Goal: Information Seeking & Learning: Learn about a topic

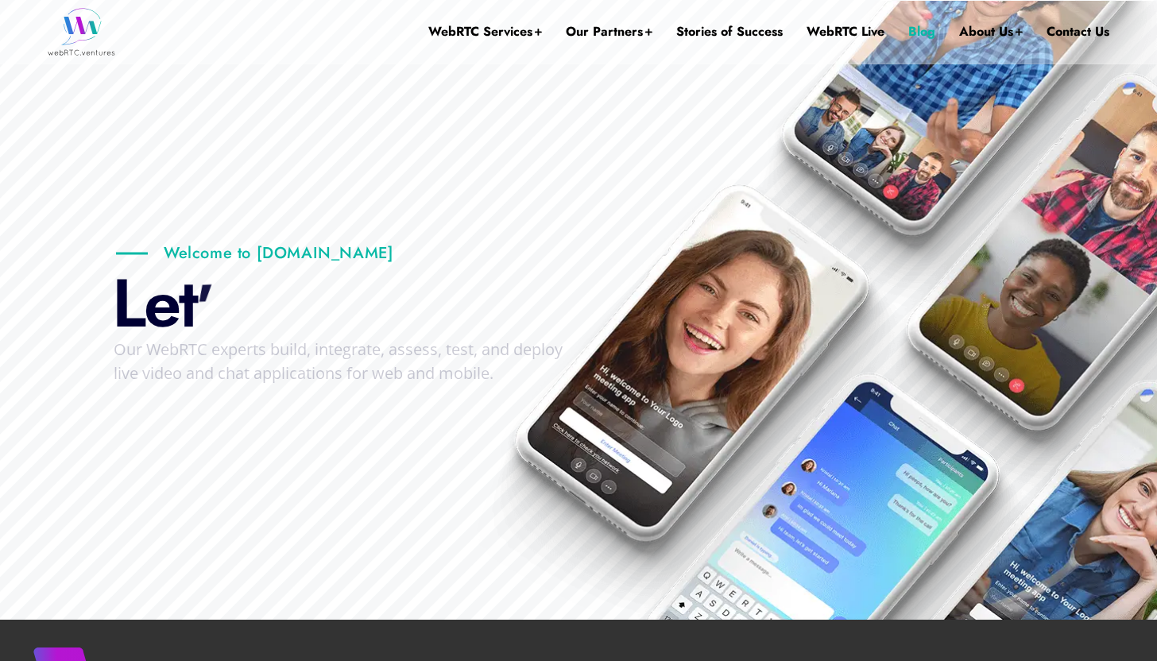
click at [930, 30] on link "Blog" at bounding box center [921, 32] width 27 height 64
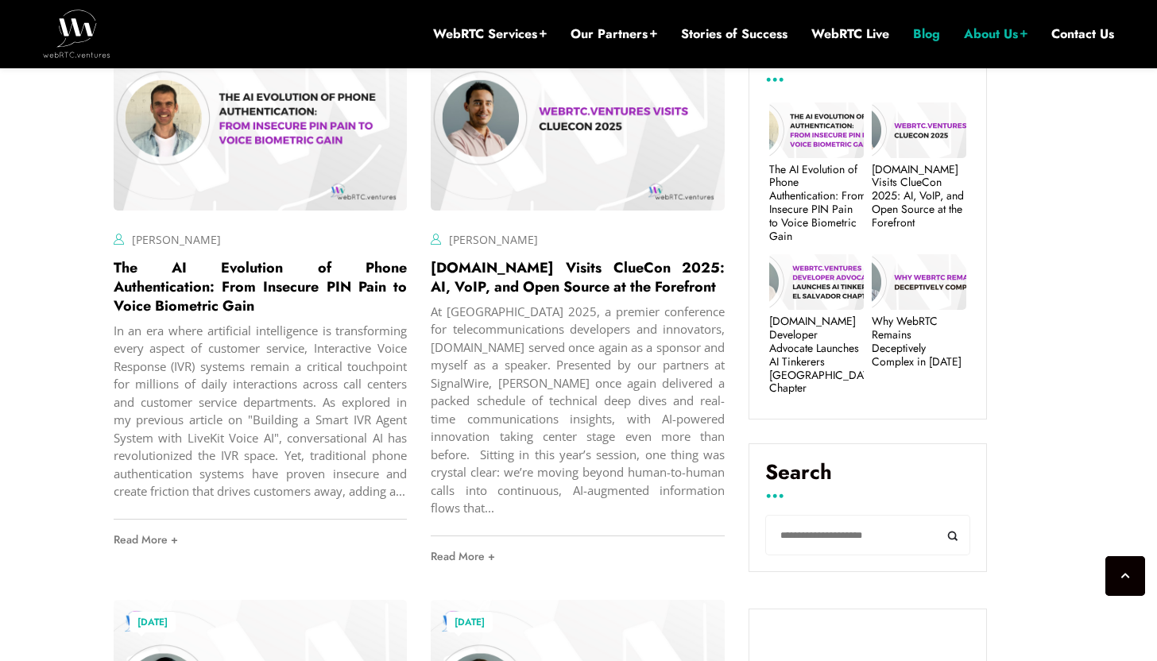
scroll to position [632, 0]
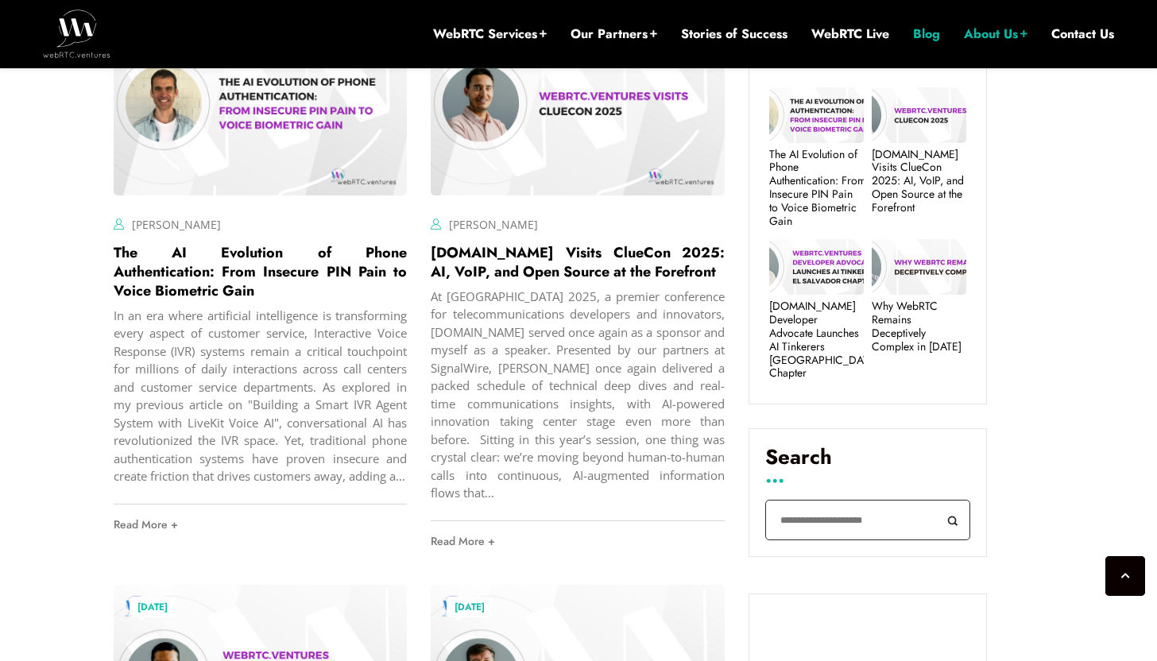
click at [809, 512] on input "Search" at bounding box center [867, 520] width 205 height 41
paste input "**********"
click at [801, 509] on input "**********" at bounding box center [867, 520] width 205 height 41
type input "**********"
click at [934, 500] on button "Search" at bounding box center [952, 520] width 36 height 41
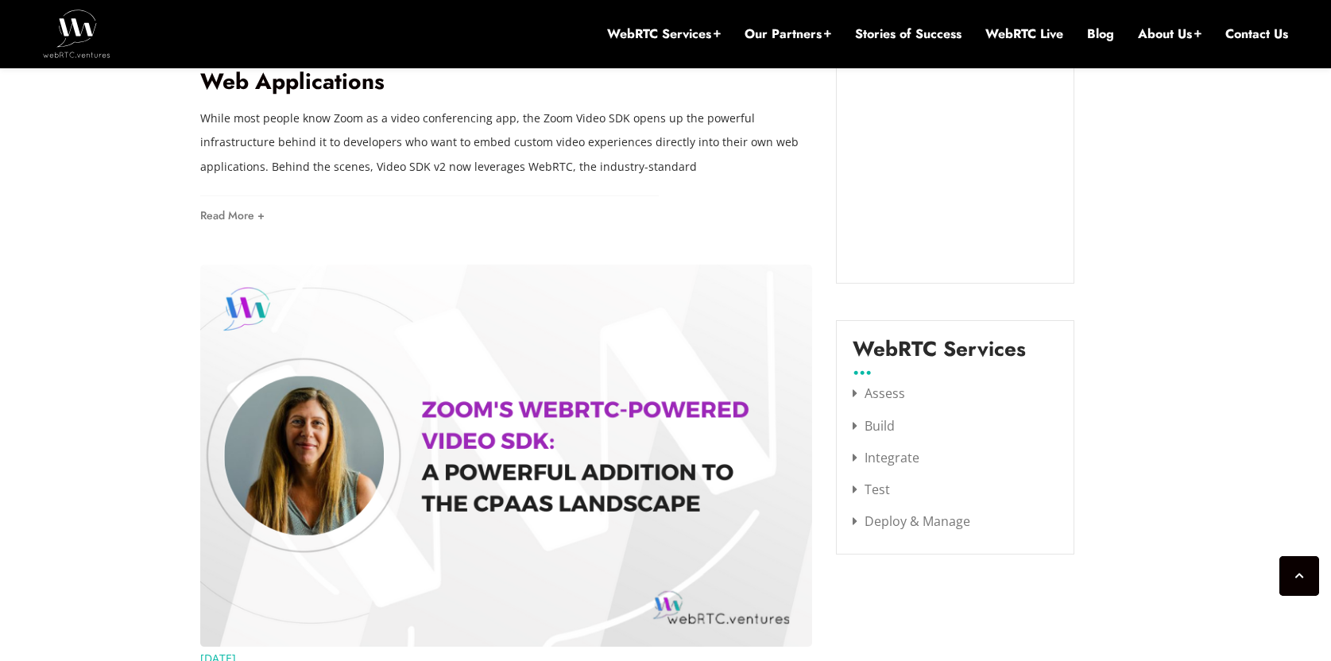
scroll to position [1539, 0]
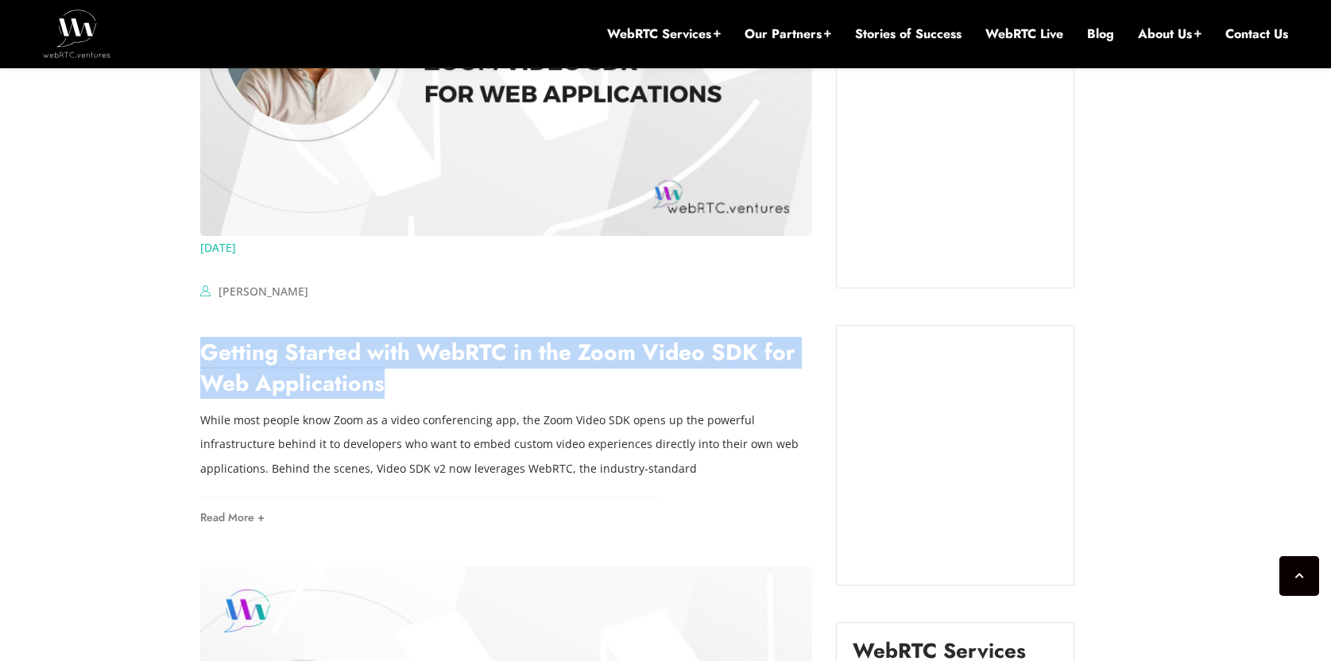
drag, startPoint x: 408, startPoint y: 391, endPoint x: 155, endPoint y: 361, distance: 255.2
click at [155, 361] on div "[DATE] ArinSime Comments Off on Why WebRTC Remains Deceptively Complex in [DATE…" at bounding box center [665, 614] width 1331 height 3075
copy link "Getting Started with WebRTC in the Zoom Video SDK for Web Applications"
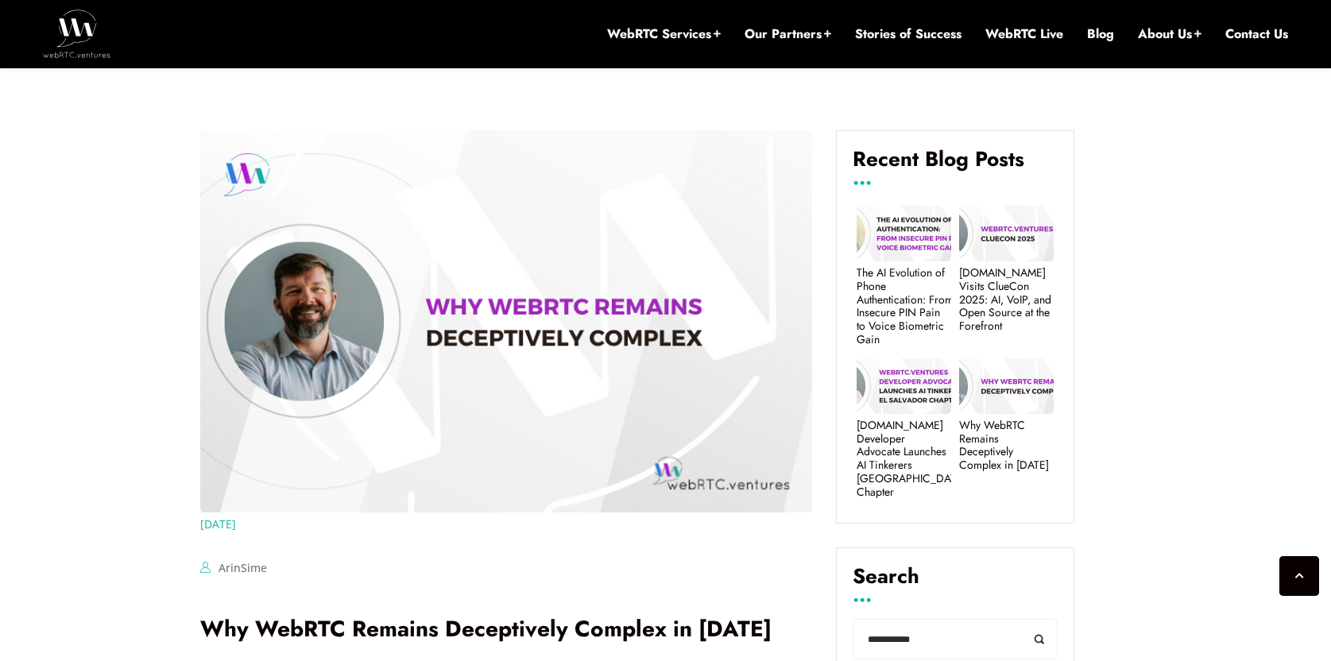
scroll to position [0, 0]
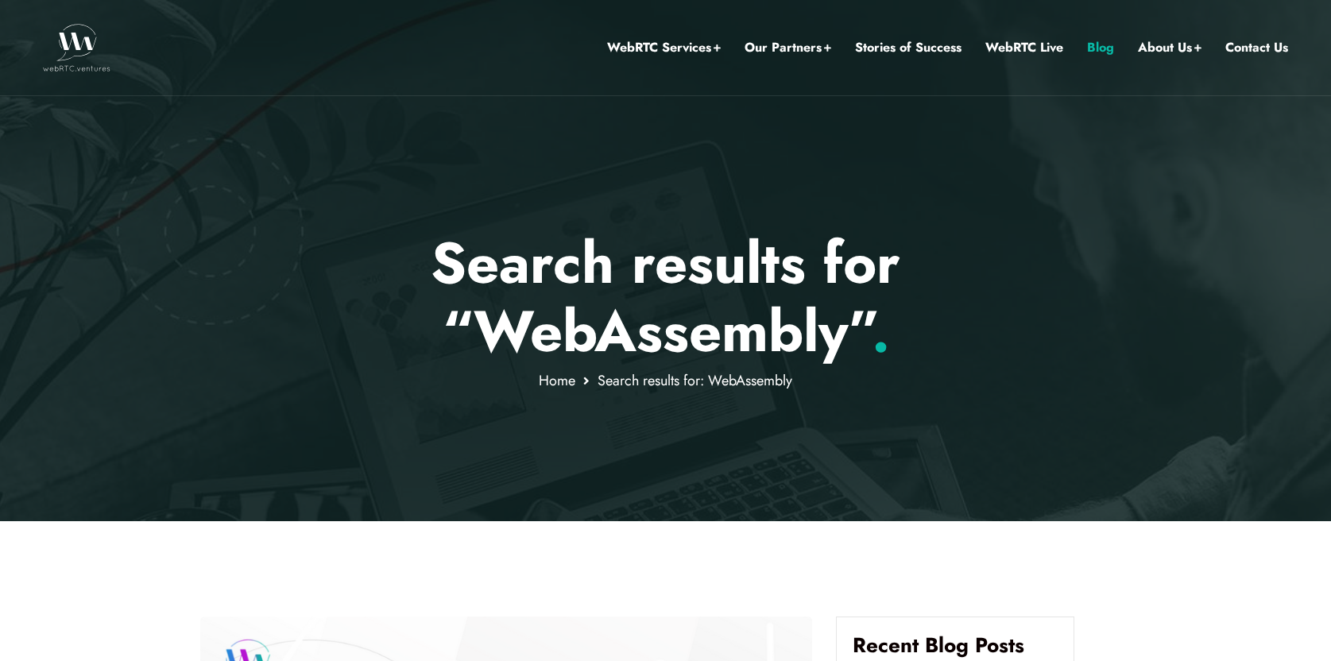
click at [1093, 44] on link "Blog" at bounding box center [1100, 47] width 27 height 21
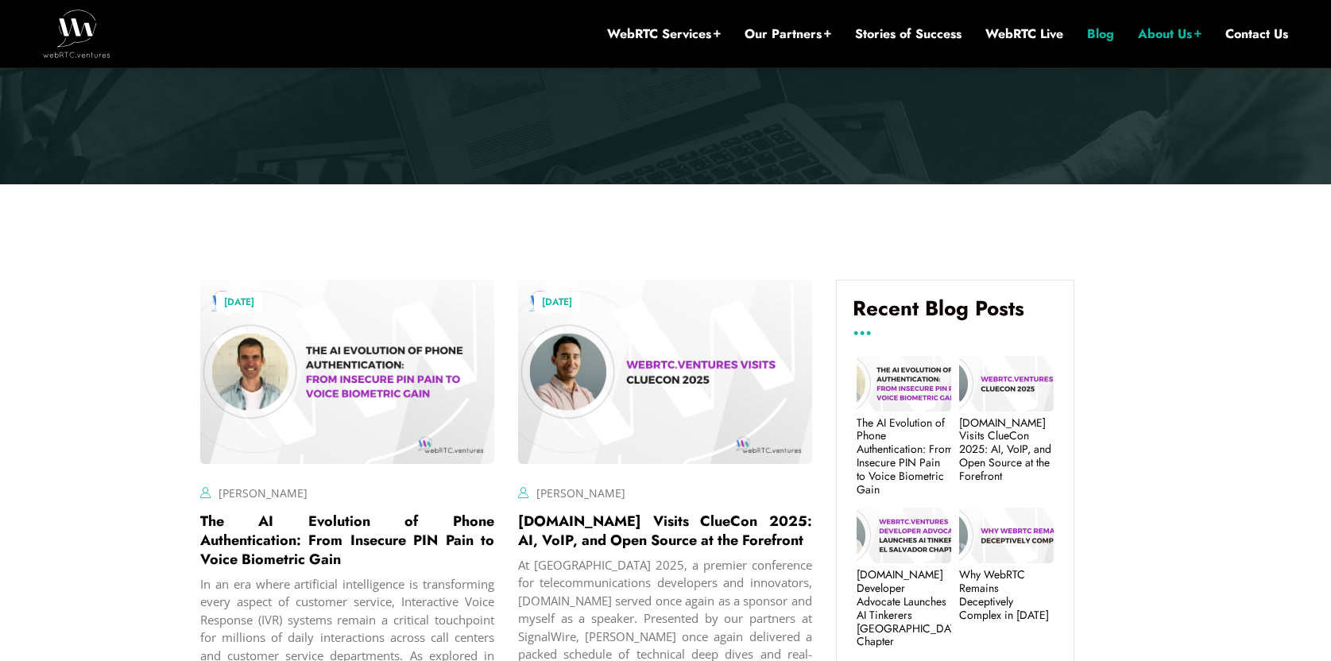
scroll to position [393, 0]
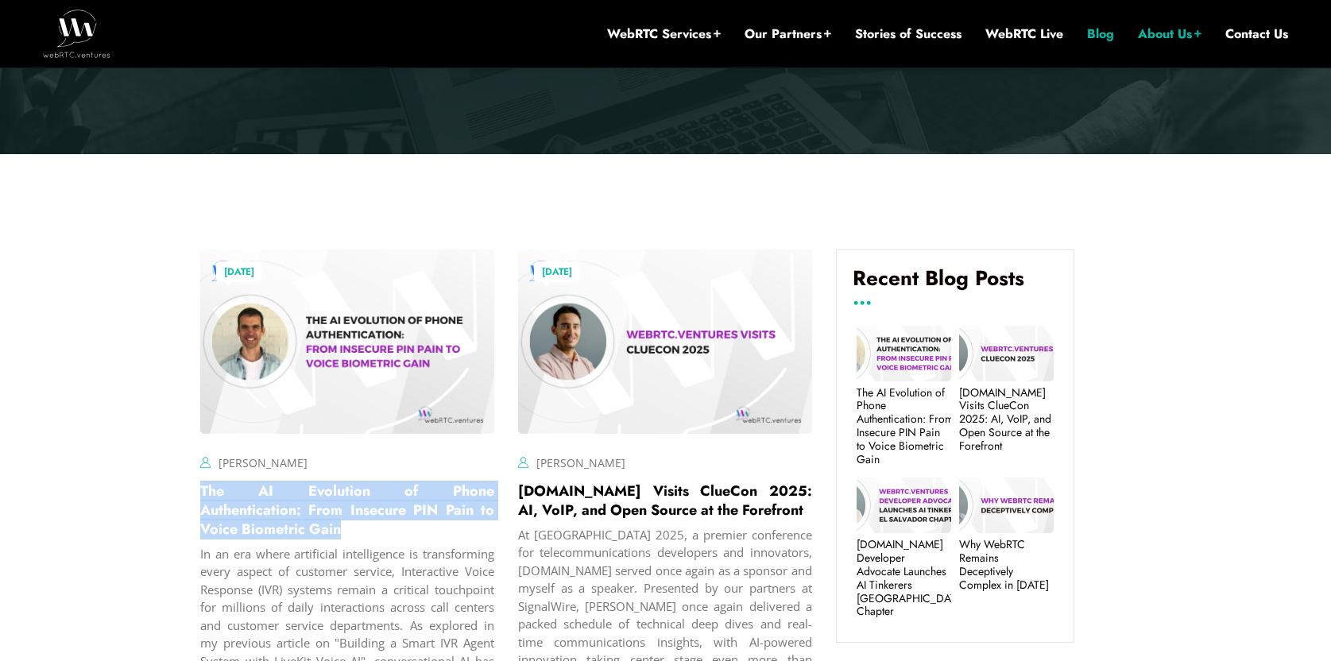
drag, startPoint x: 305, startPoint y: 527, endPoint x: 195, endPoint y: 497, distance: 113.7
click at [195, 498] on div "[DATE] [PERSON_NAME] Comments Off on The AI Evolution of Phone Authentication: …" at bounding box center [347, 524] width 318 height 573
copy link "The AI Evolution of Phone Authentication: From Insecure PIN Pain to Voice Biome…"
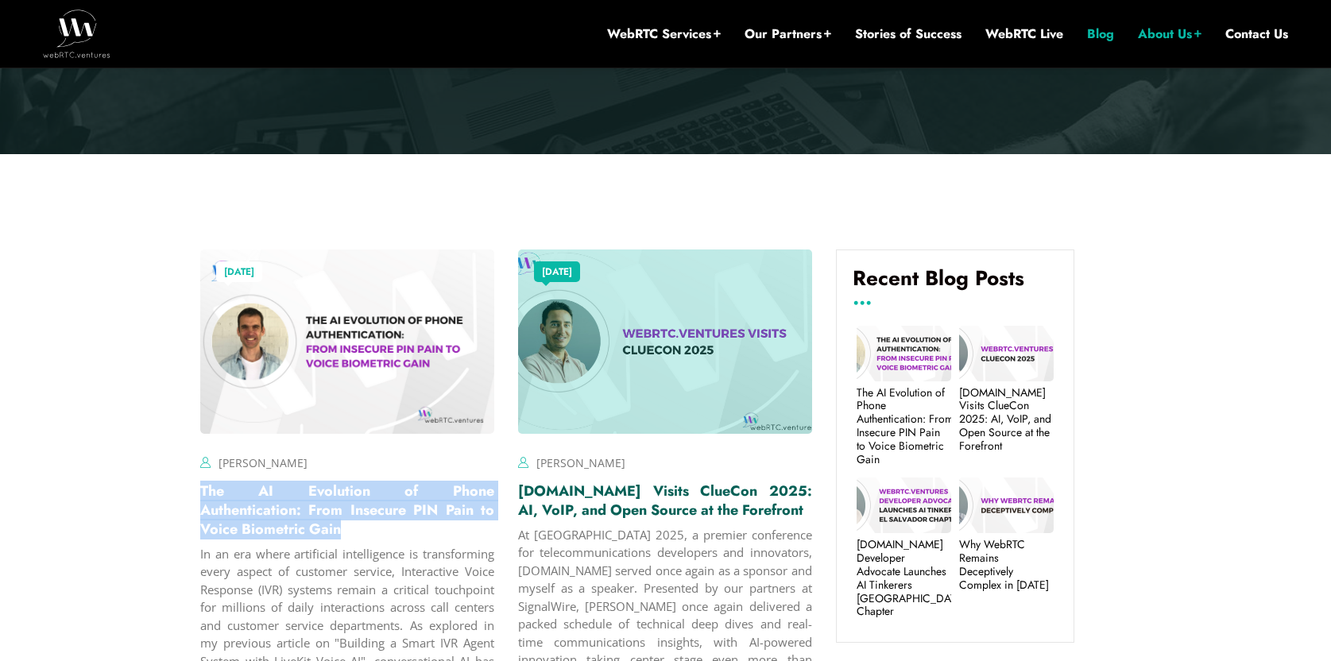
drag, startPoint x: 700, startPoint y: 506, endPoint x: 520, endPoint y: 491, distance: 180.2
click at [520, 491] on h2 "[DOMAIN_NAME] Visits ClueCon 2025: AI, VoIP, and Open Source at the Forefront" at bounding box center [665, 500] width 294 height 38
copy link "[DOMAIN_NAME] Visits ClueCon 2025: AI, VoIP, and Open Source at the Forefront"
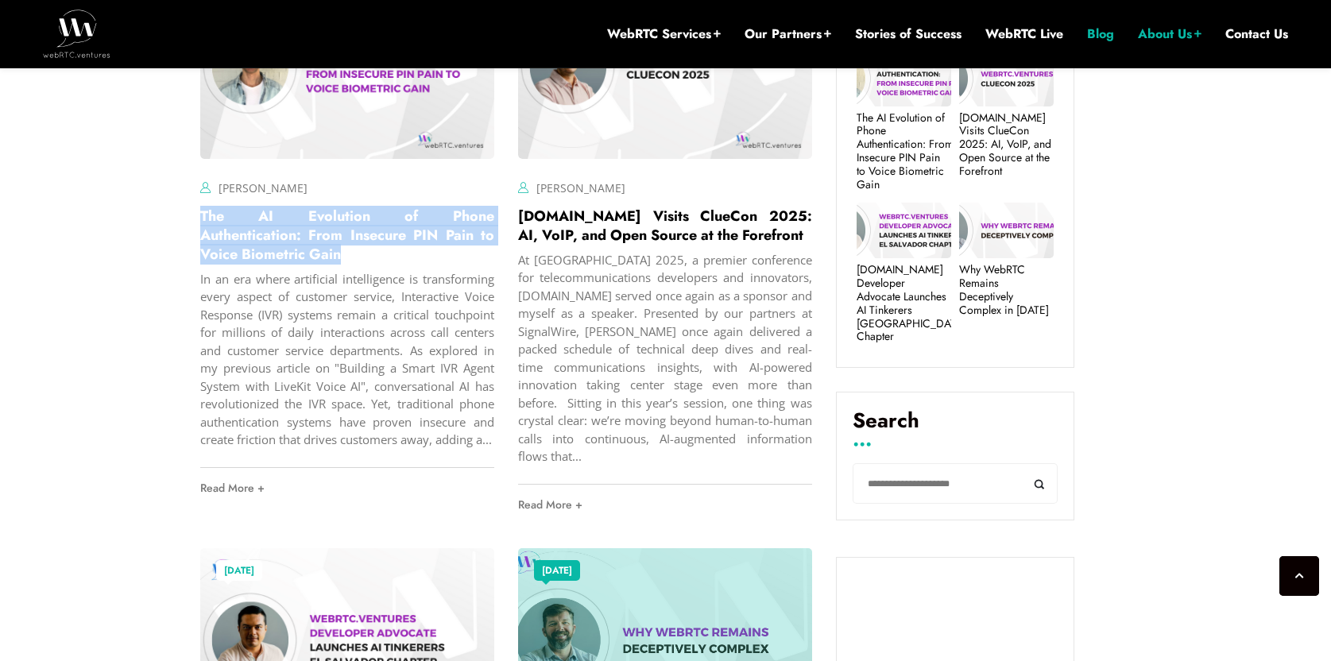
scroll to position [1046, 0]
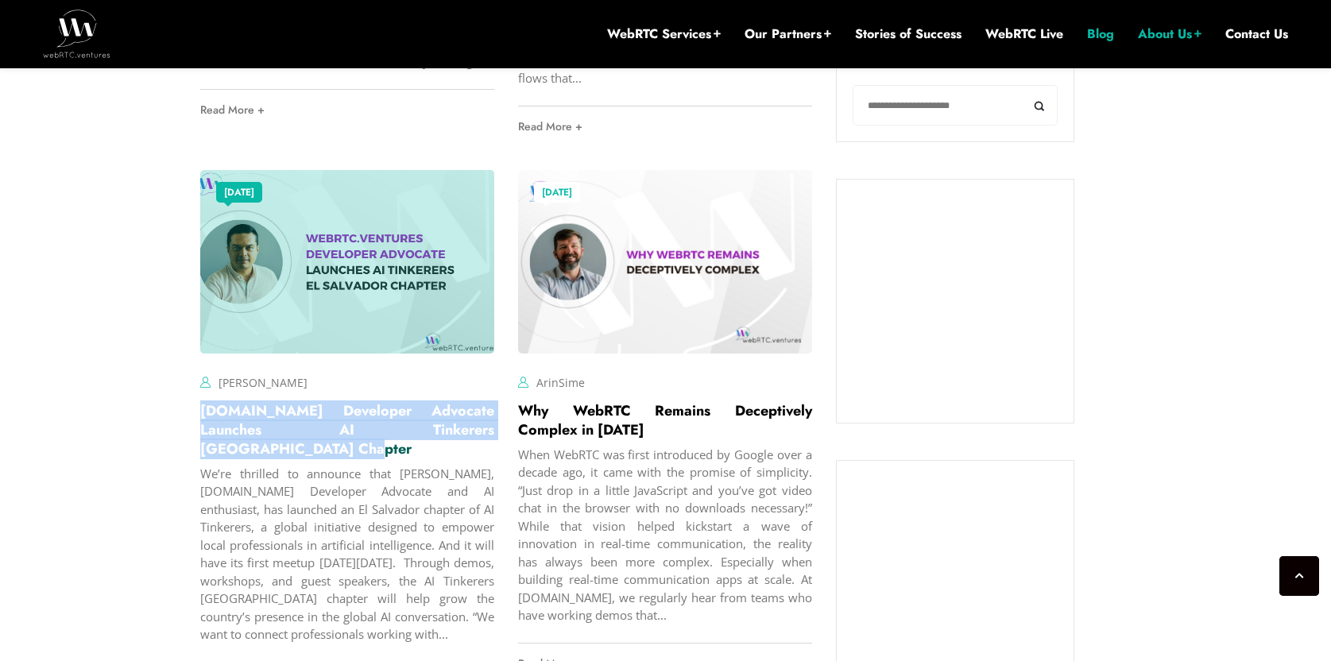
drag, startPoint x: 493, startPoint y: 428, endPoint x: 203, endPoint y: 417, distance: 290.9
click at [203, 417] on h2 "[DOMAIN_NAME] Developer Advocate Launches AI Tinkerers [GEOGRAPHIC_DATA] Chapter" at bounding box center [347, 429] width 294 height 57
copy link "[DOMAIN_NAME] Developer Advocate Launches AI Tinkerers [GEOGRAPHIC_DATA] Chapter"
